Goal: Information Seeking & Learning: Learn about a topic

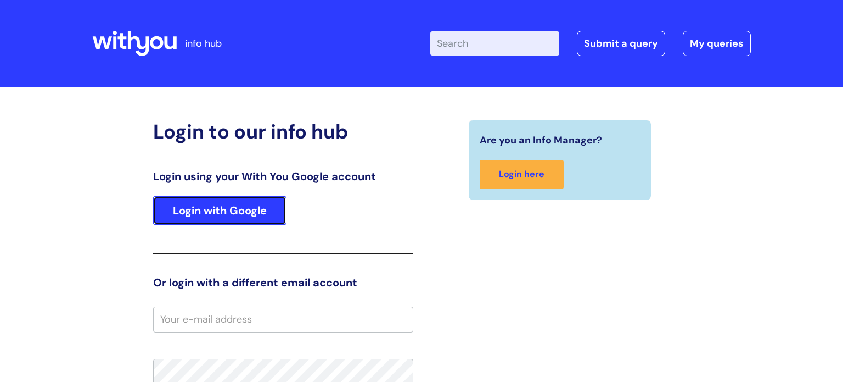
click at [236, 216] on link "Login with Google" at bounding box center [219, 210] width 133 height 29
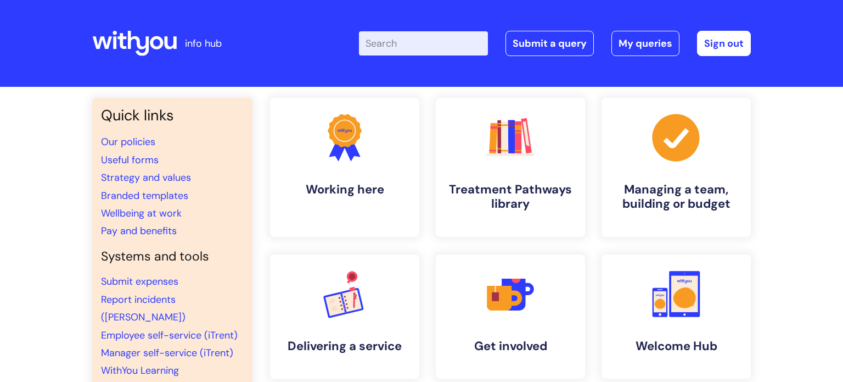
click at [412, 53] on input "Enter your search term here..." at bounding box center [423, 43] width 129 height 24
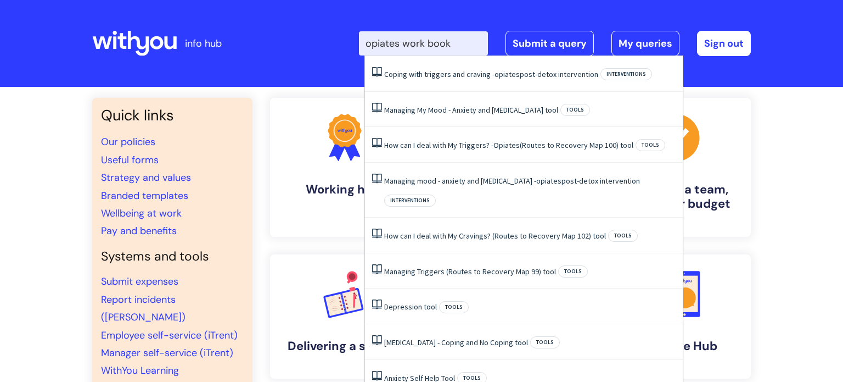
type input "opiates work book"
click button "Search" at bounding box center [0, 0] width 0 height 0
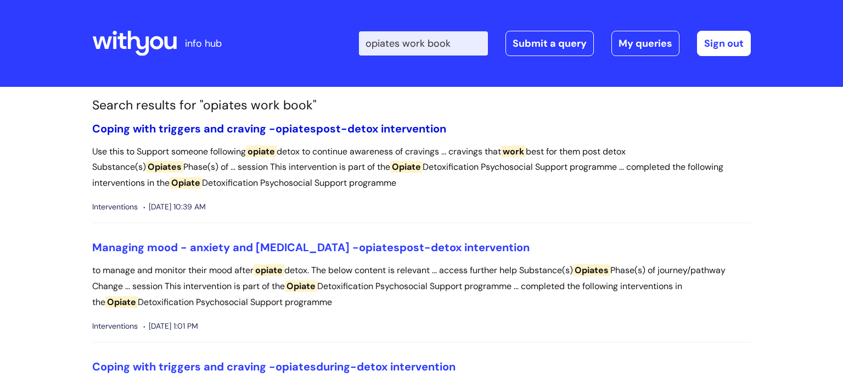
click at [258, 133] on link "Coping with triggers and craving - opiates post-detox intervention" at bounding box center [269, 128] width 354 height 14
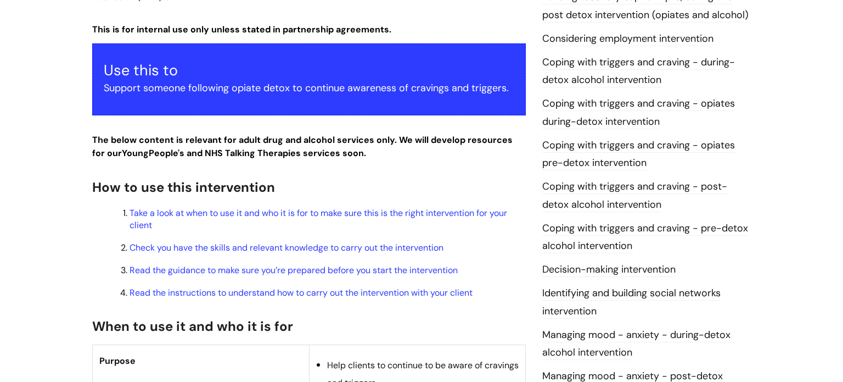
scroll to position [215, 0]
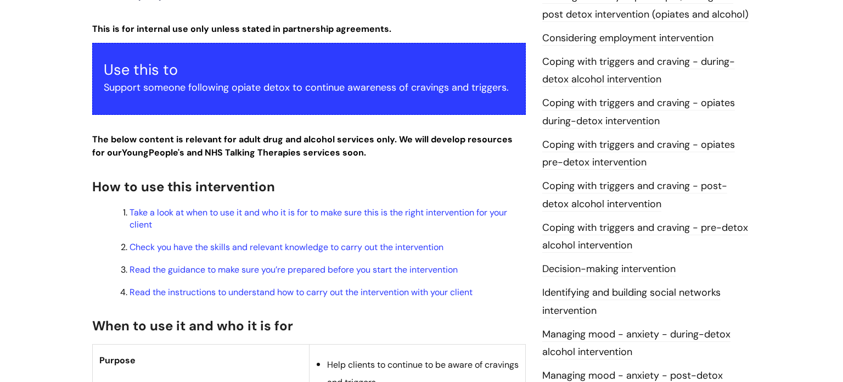
click at [608, 148] on link "Coping with triggers and craving - opiates pre-detox intervention" at bounding box center [639, 154] width 193 height 32
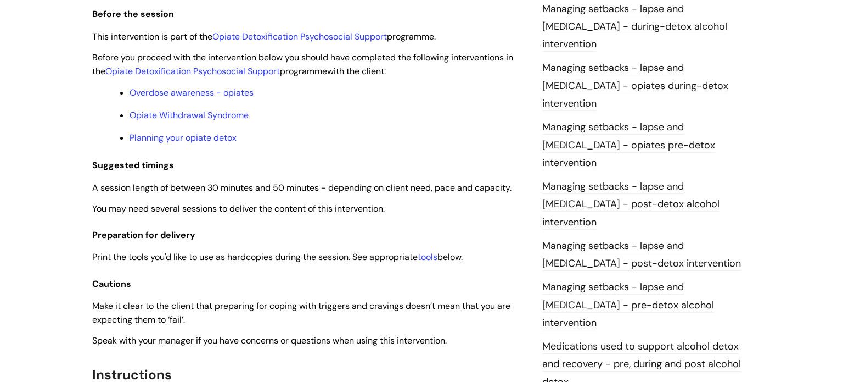
scroll to position [933, 0]
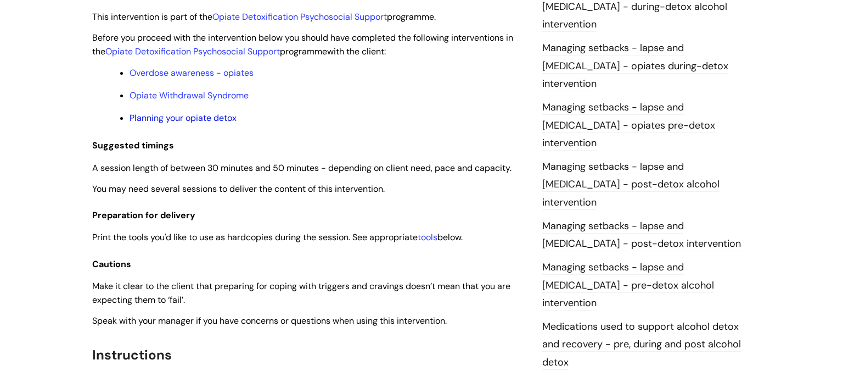
click at [216, 120] on link "Planning your opiate detox" at bounding box center [183, 118] width 107 height 12
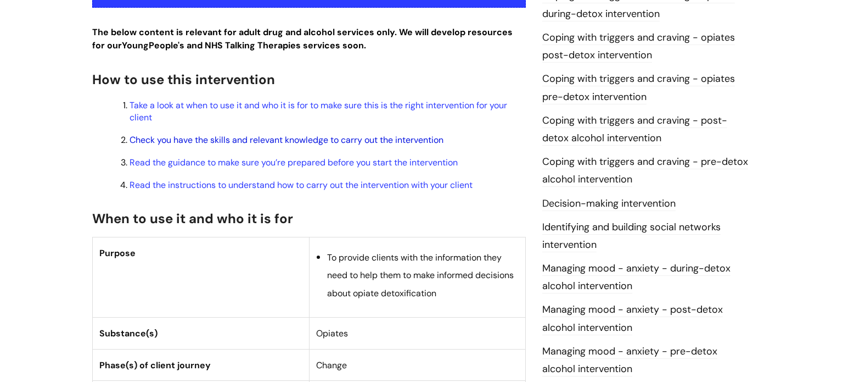
scroll to position [319, 0]
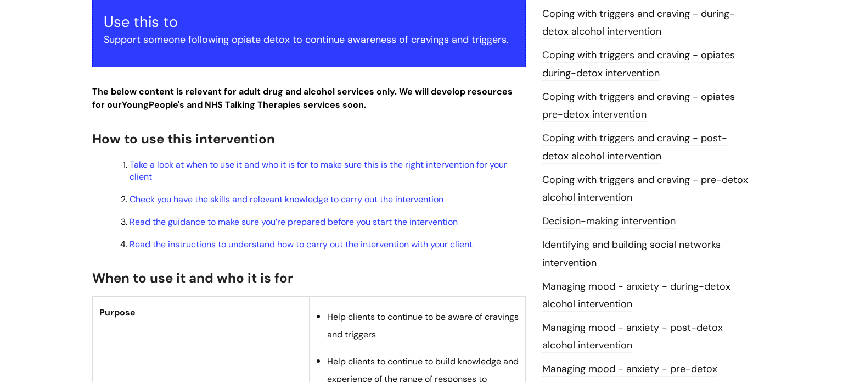
scroll to position [264, 0]
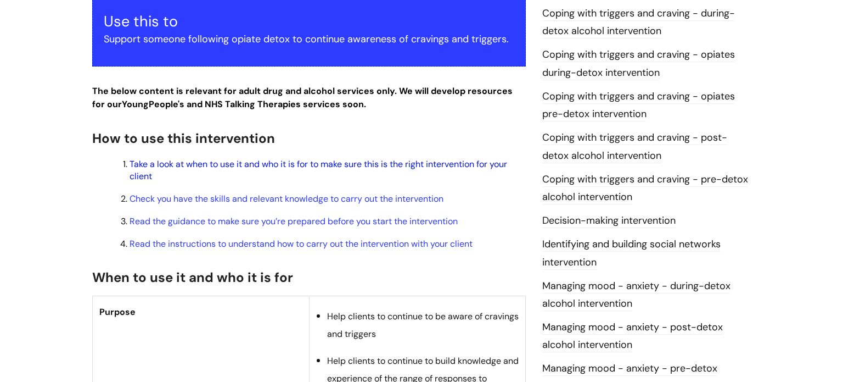
click at [231, 165] on link "Take a look at when to use it and who it is for to make sure this is the right …" at bounding box center [319, 170] width 378 height 24
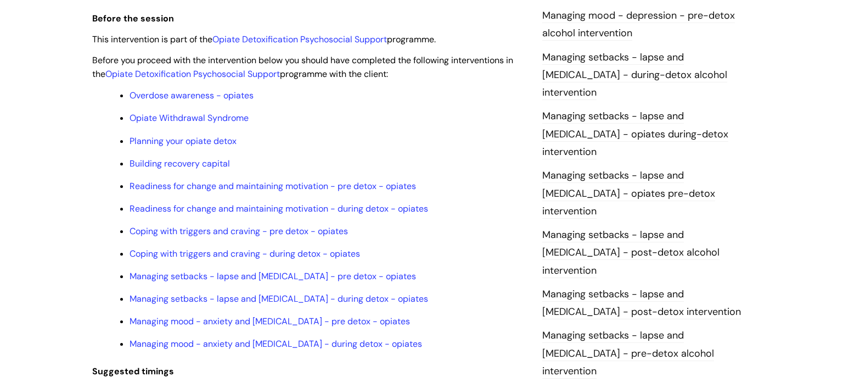
scroll to position [869, 0]
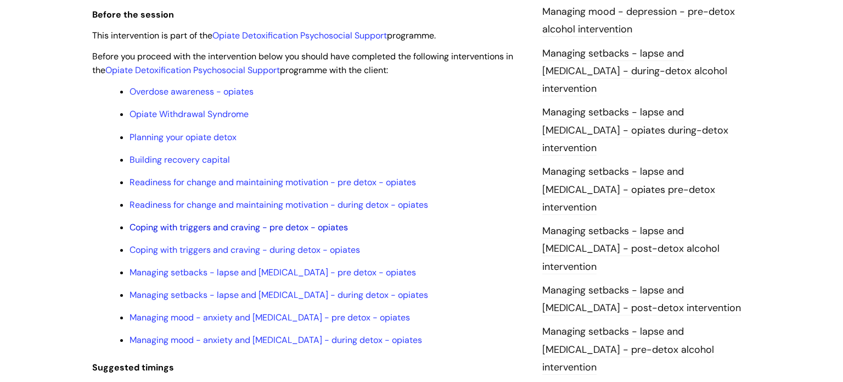
click at [210, 233] on link "Coping with triggers and craving - pre detox - opiates" at bounding box center [239, 227] width 219 height 12
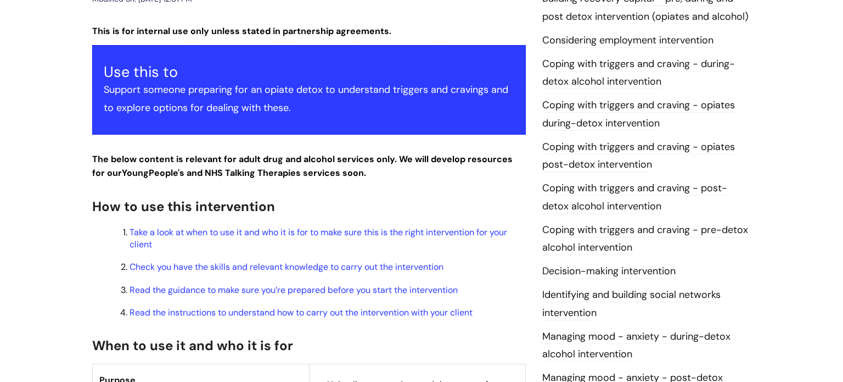
scroll to position [213, 0]
click at [243, 230] on link "Take a look at when to use it and who it is for to make sure this is the right …" at bounding box center [319, 238] width 378 height 24
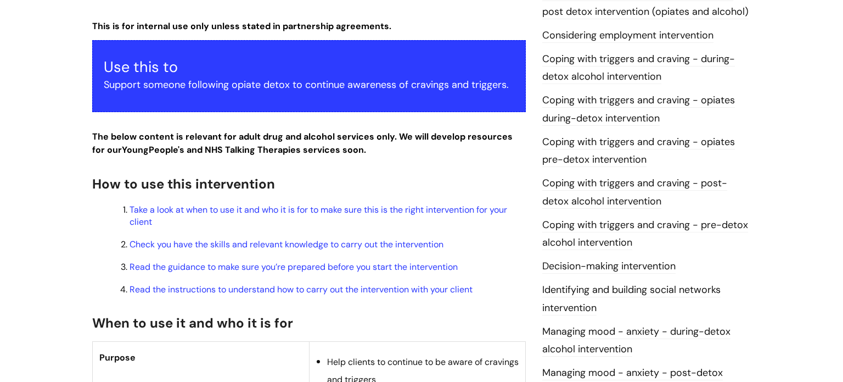
scroll to position [169, 0]
